Goal: Find specific page/section: Find specific page/section

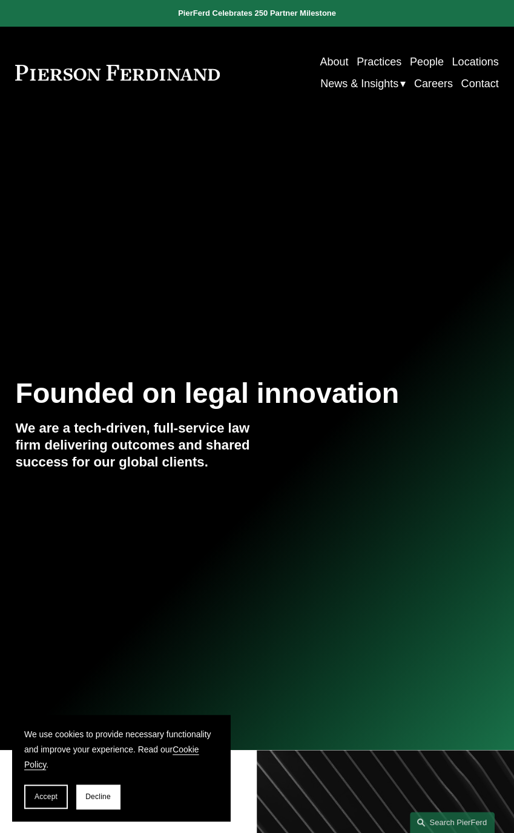
click at [373, 56] on link "Practices" at bounding box center [379, 62] width 45 height 22
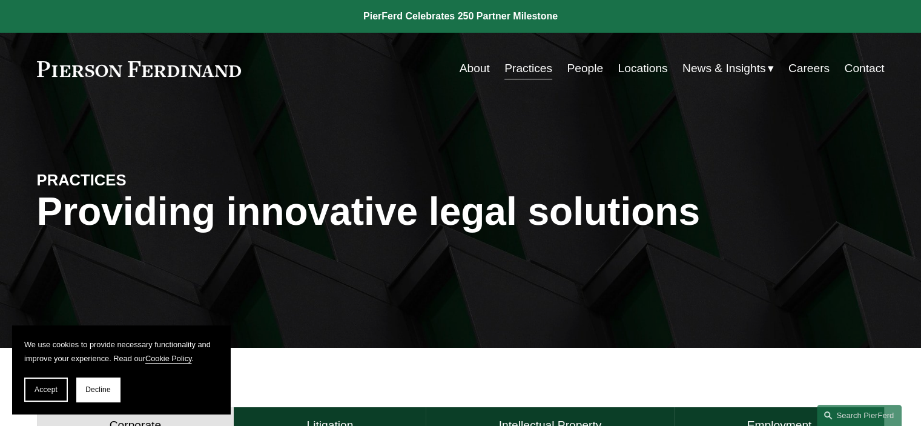
click at [514, 70] on link "Locations" at bounding box center [643, 68] width 50 height 23
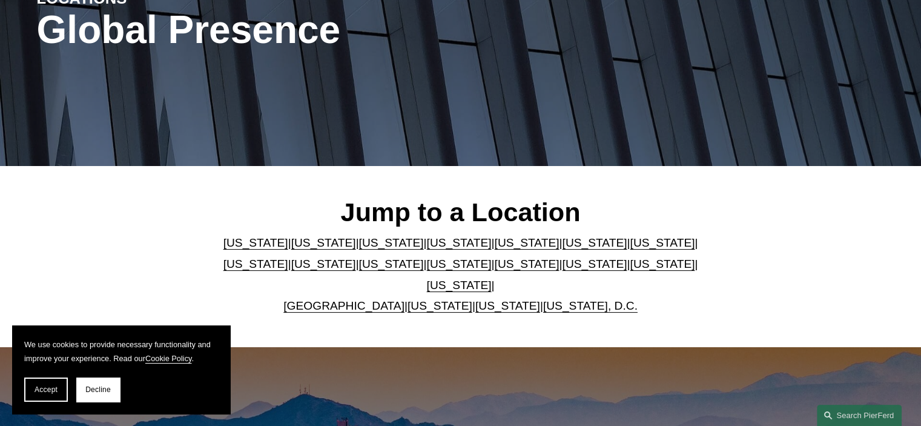
scroll to position [242, 0]
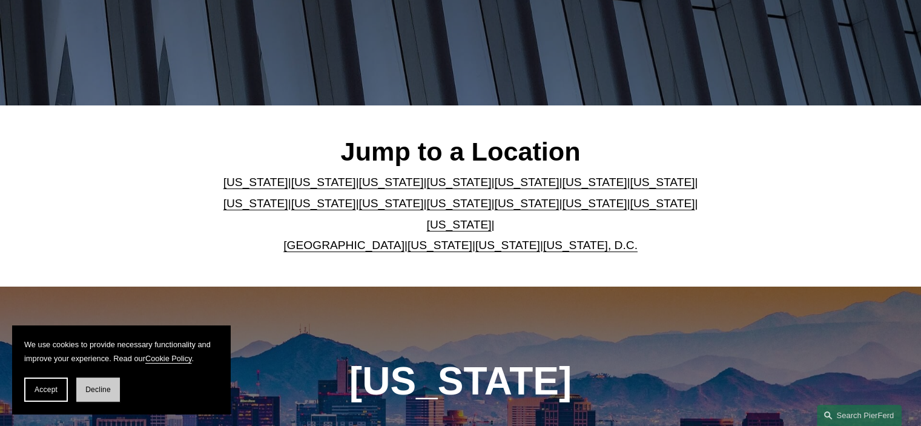
click at [90, 384] on button "Decline" at bounding box center [98, 389] width 44 height 24
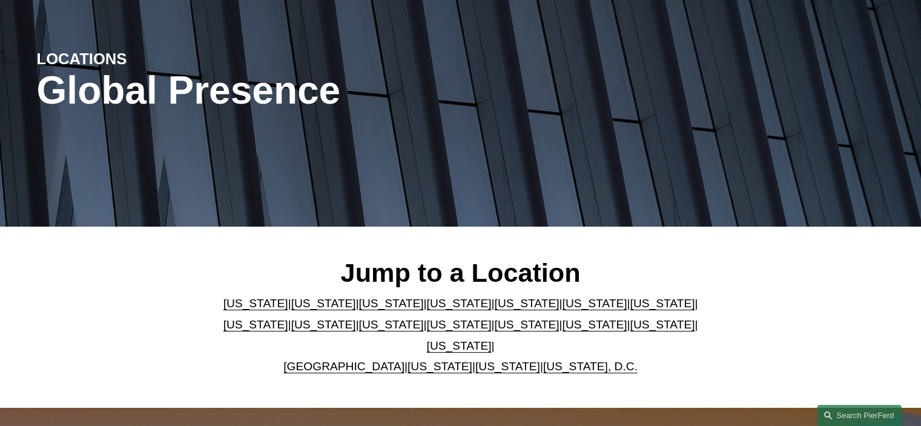
scroll to position [0, 0]
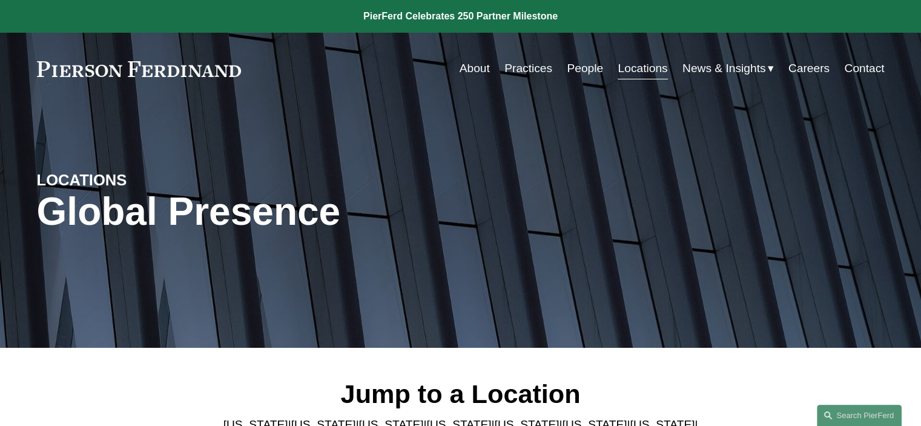
click at [574, 69] on link "People" at bounding box center [585, 68] width 36 height 23
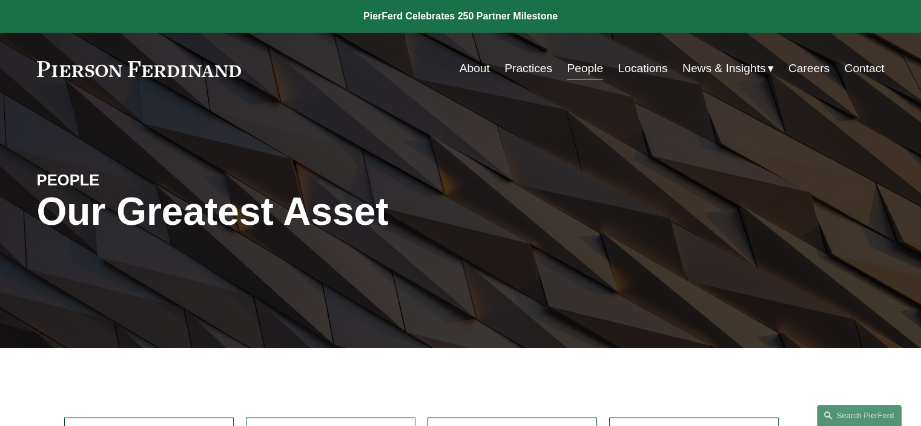
scroll to position [242, 0]
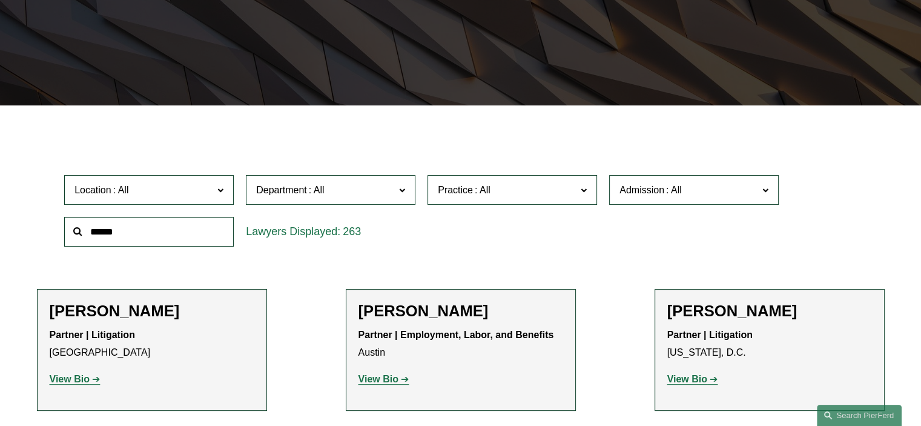
click at [177, 200] on label "Location" at bounding box center [149, 190] width 170 height 30
click at [538, 250] on div "Location All [GEOGRAPHIC_DATA] [GEOGRAPHIC_DATA] [GEOGRAPHIC_DATA] [GEOGRAPHIC_…" at bounding box center [460, 210] width 805 height 83
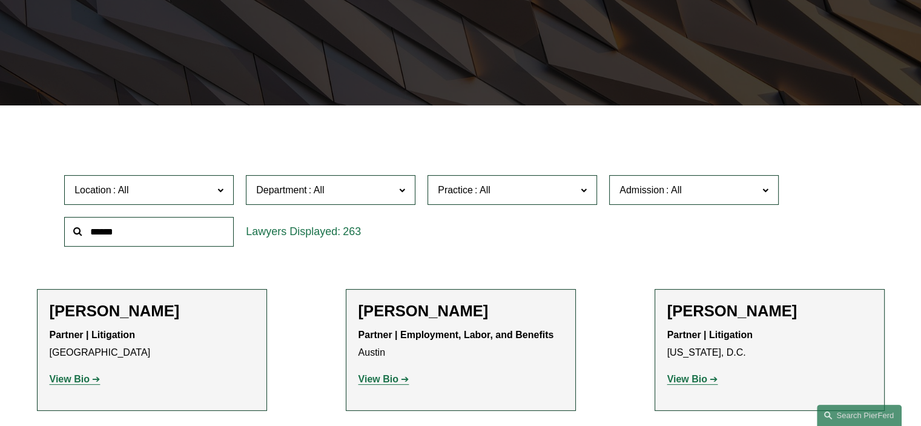
click at [538, 250] on div "Location All [GEOGRAPHIC_DATA] [GEOGRAPHIC_DATA] [GEOGRAPHIC_DATA] [GEOGRAPHIC_…" at bounding box center [460, 210] width 805 height 83
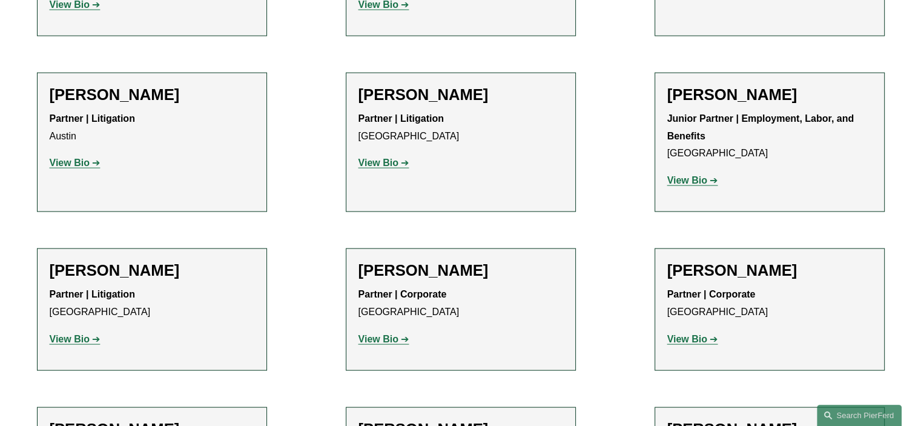
scroll to position [7510, 0]
